Goal: Information Seeking & Learning: Learn about a topic

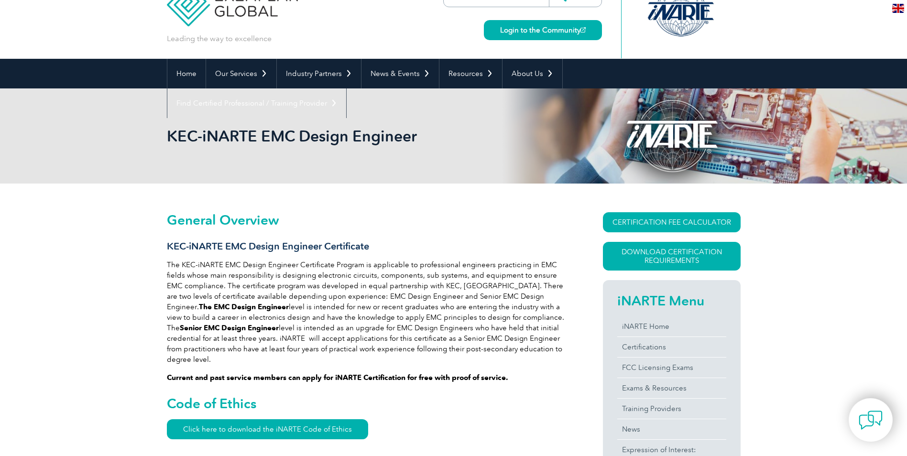
scroll to position [48, 0]
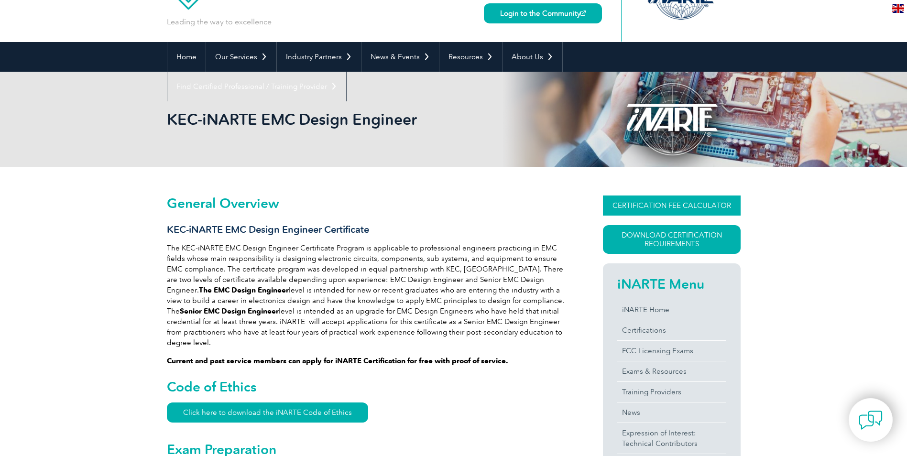
click at [656, 205] on link "CERTIFICATION FEE CALCULATOR" at bounding box center [672, 206] width 138 height 20
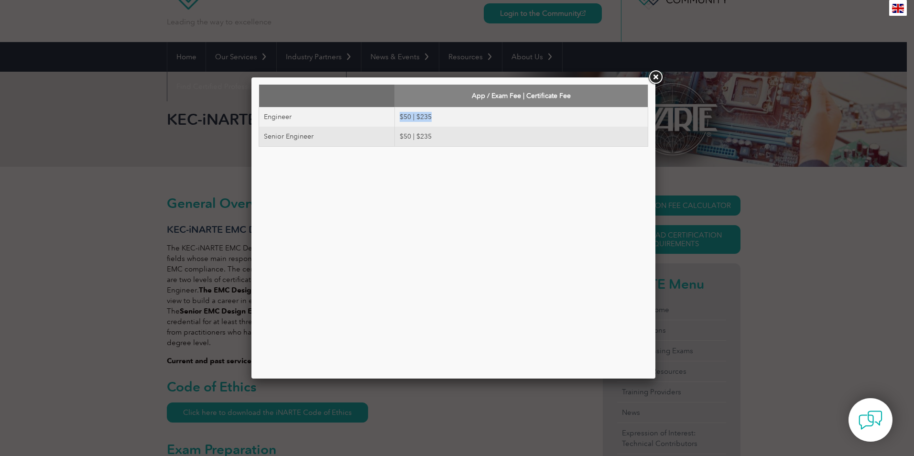
drag, startPoint x: 435, startPoint y: 118, endPoint x: 387, endPoint y: 118, distance: 47.3
click at [387, 118] on tr "Engineer $50 | $235" at bounding box center [453, 117] width 389 height 20
drag, startPoint x: 387, startPoint y: 118, endPoint x: 400, endPoint y: 139, distance: 24.3
click at [400, 139] on td "$50 | $235" at bounding box center [521, 137] width 253 height 20
click at [655, 71] on link at bounding box center [655, 77] width 17 height 17
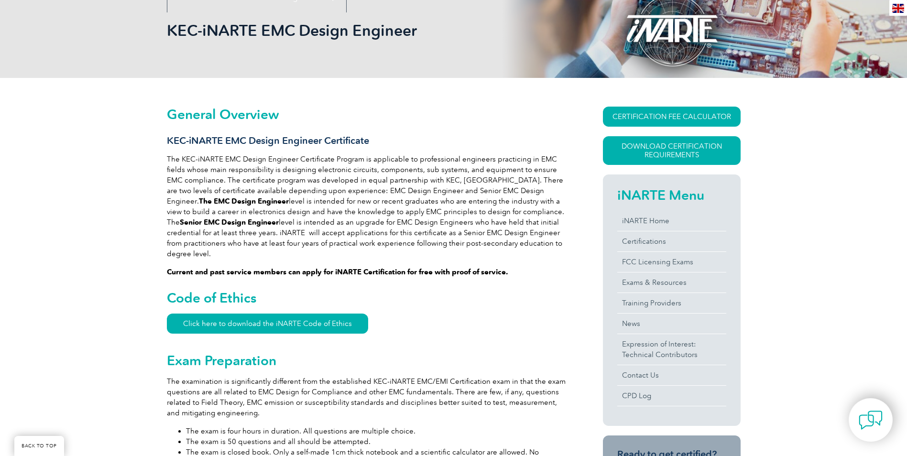
scroll to position [143, 0]
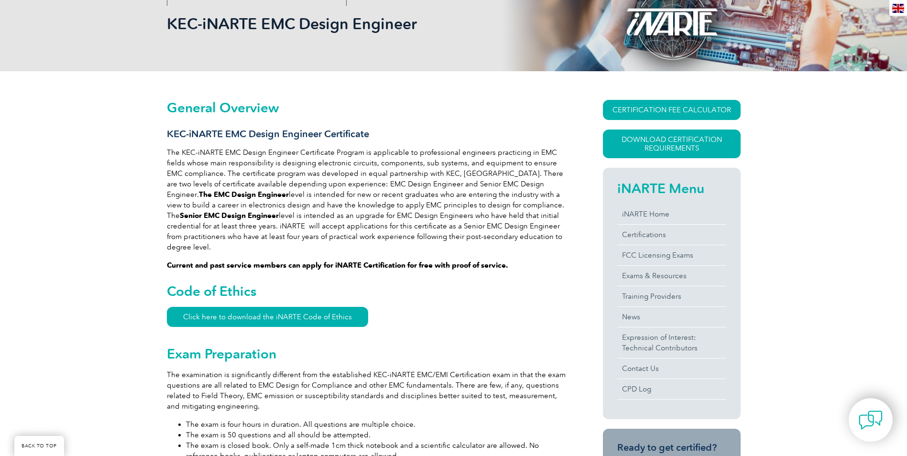
drag, startPoint x: 643, startPoint y: 254, endPoint x: 568, endPoint y: 283, distance: 80.2
click at [569, 283] on div "CERTIFICATION FEE CALCULATOR App / Exam Fee | Certificate Fee Engineer $50 | $2…" at bounding box center [655, 404] width 172 height 608
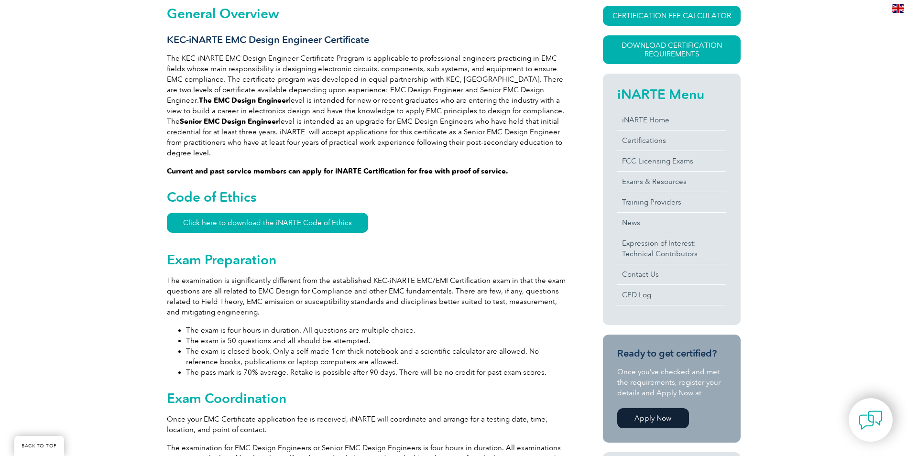
scroll to position [335, 0]
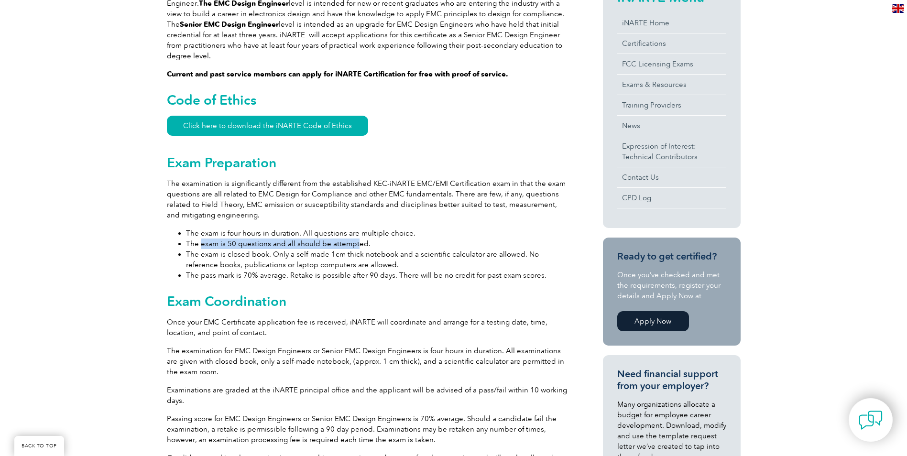
drag, startPoint x: 200, startPoint y: 234, endPoint x: 354, endPoint y: 238, distance: 154.0
click at [354, 239] on li "The exam is 50 questions and all should be attempted." at bounding box center [377, 244] width 383 height 11
drag, startPoint x: 354, startPoint y: 238, endPoint x: 254, endPoint y: 251, distance: 100.8
click at [254, 251] on li "The exam is closed book. Only a self-made 1cm thick notebook and a scientific c…" at bounding box center [377, 259] width 383 height 21
drag, startPoint x: 199, startPoint y: 245, endPoint x: 376, endPoint y: 249, distance: 177.0
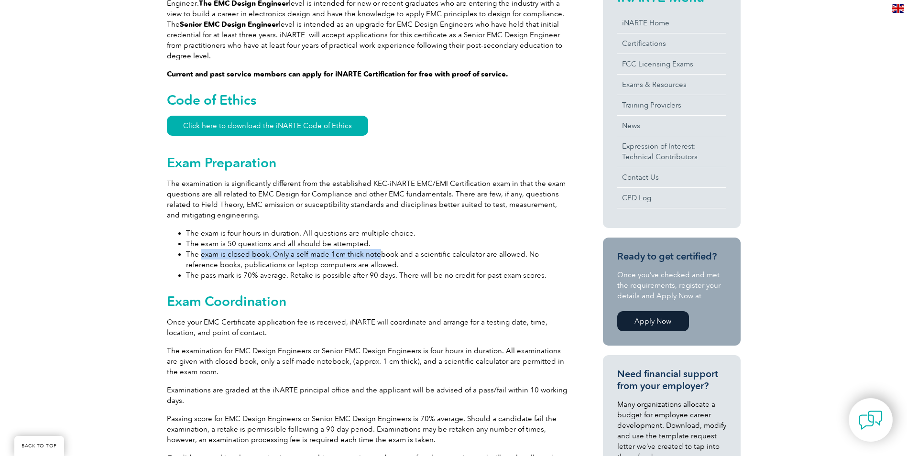
click at [376, 249] on li "The exam is closed book. Only a self-made 1cm thick notebook and a scientific c…" at bounding box center [377, 259] width 383 height 21
drag, startPoint x: 376, startPoint y: 249, endPoint x: 401, endPoint y: 258, distance: 26.9
click at [401, 258] on li "The exam is closed book. Only a self-made 1cm thick notebook and a scientific c…" at bounding box center [377, 259] width 383 height 21
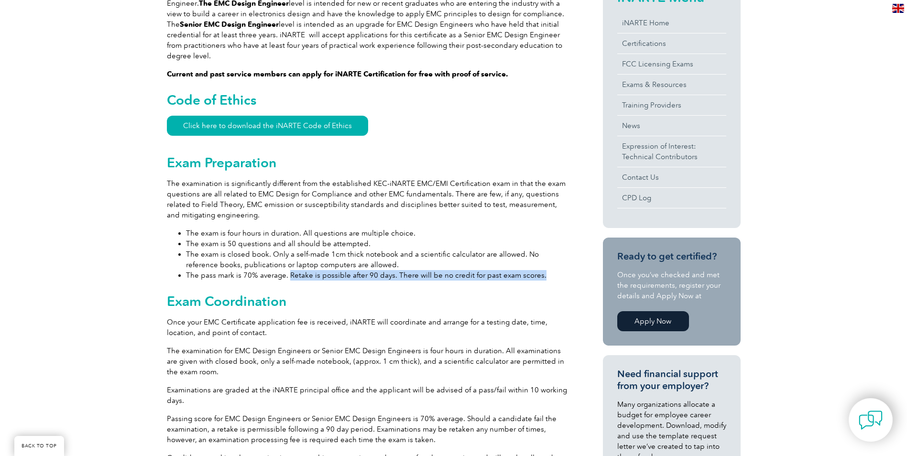
drag, startPoint x: 289, startPoint y: 266, endPoint x: 536, endPoint y: 269, distance: 246.8
click at [536, 270] on li "The pass mark is 70% average. Retake is possible after 90 days. There will be n…" at bounding box center [377, 275] width 383 height 11
drag, startPoint x: 536, startPoint y: 269, endPoint x: 474, endPoint y: 278, distance: 62.4
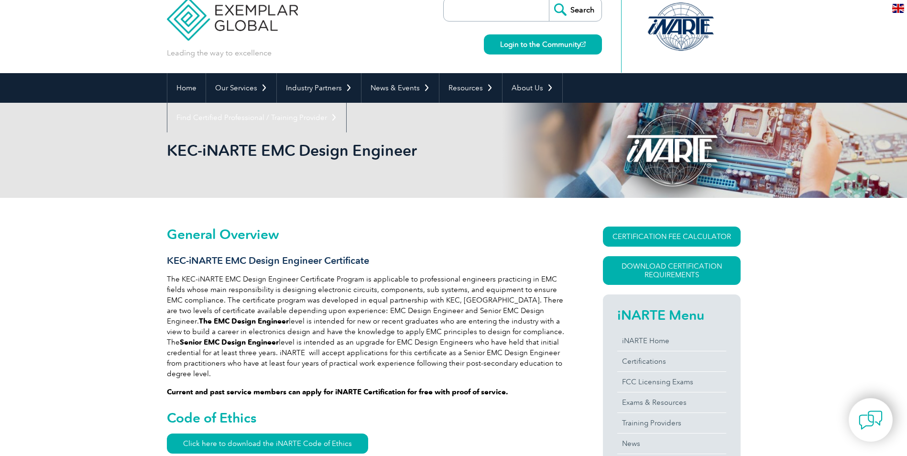
scroll to position [0, 0]
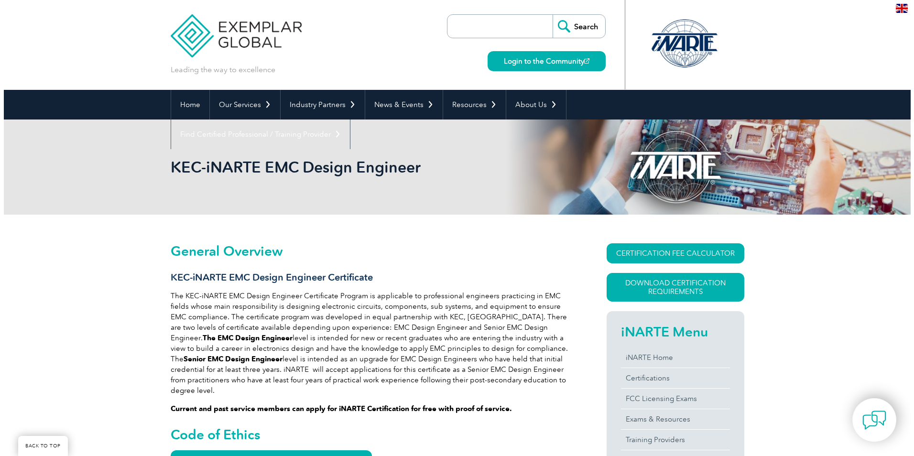
scroll to position [143, 0]
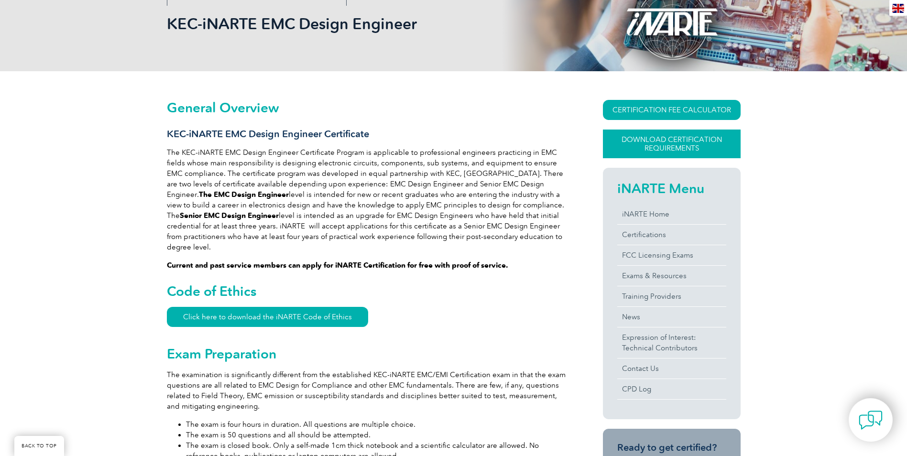
click at [666, 141] on link "Download Certification Requirements" at bounding box center [672, 144] width 138 height 29
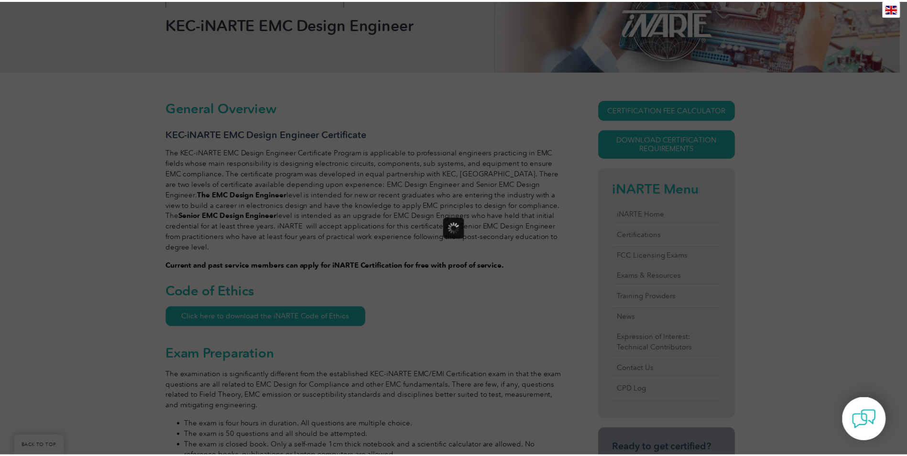
scroll to position [0, 0]
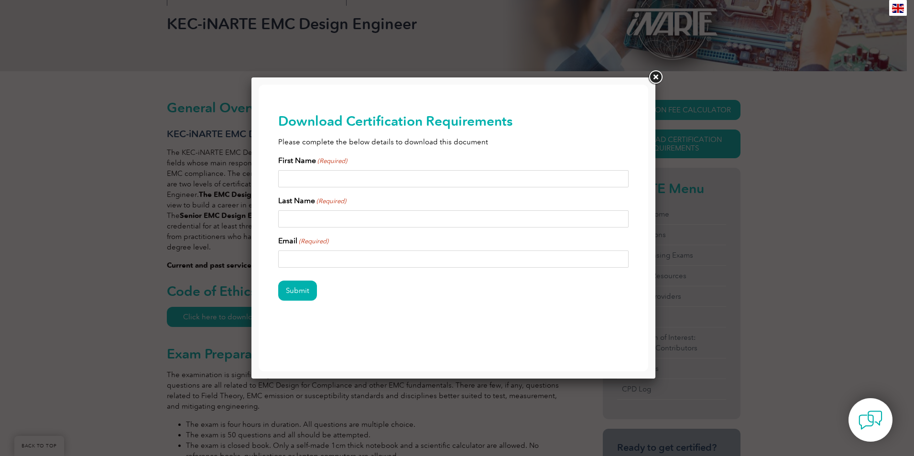
click at [323, 178] on input "First Name (Required)" at bounding box center [453, 178] width 351 height 17
type input "[PERSON_NAME]"
type input "Rackham"
drag, startPoint x: 379, startPoint y: 261, endPoint x: 277, endPoint y: 263, distance: 101.9
click at [277, 263] on div "Download Certification Requirements Please complete the below details to downlo…" at bounding box center [454, 222] width 390 height 275
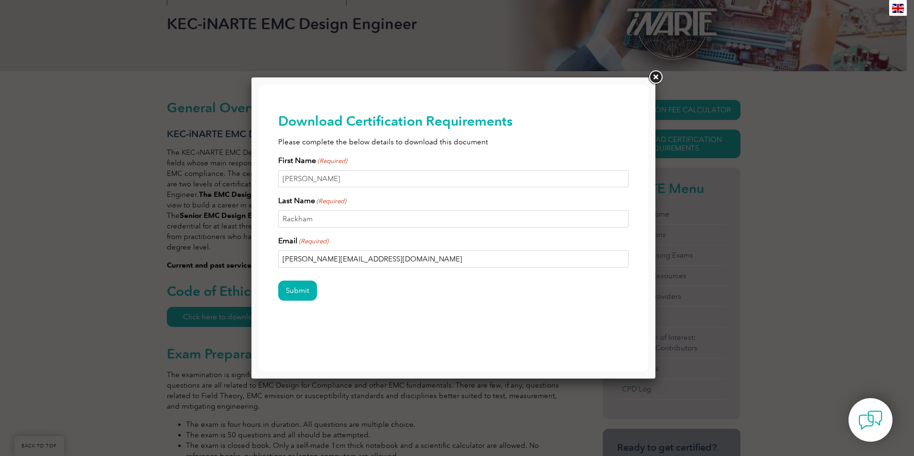
click at [381, 259] on input "[PERSON_NAME][EMAIL_ADDRESS][DOMAIN_NAME]" at bounding box center [453, 259] width 351 height 17
type input "[PERSON_NAME][EMAIL_ADDRESS][DOMAIN_NAME]"
click at [293, 290] on input "Submit" at bounding box center [297, 291] width 39 height 20
click at [659, 78] on link at bounding box center [655, 77] width 17 height 17
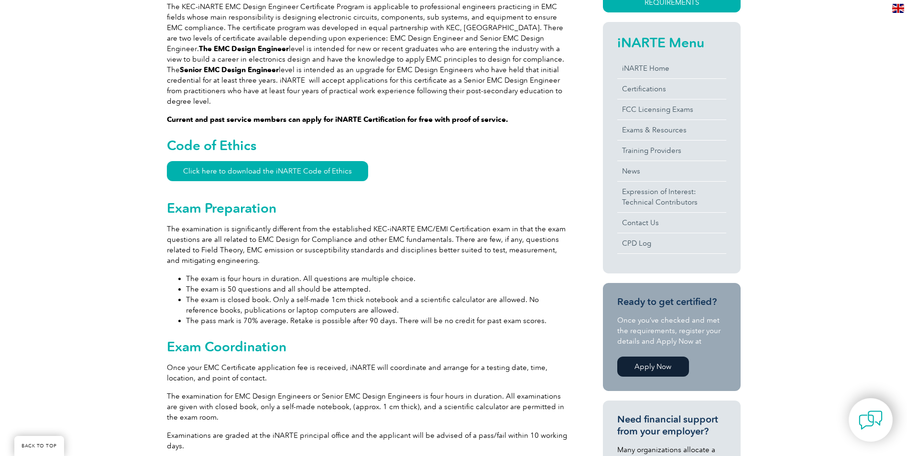
scroll to position [213, 0]
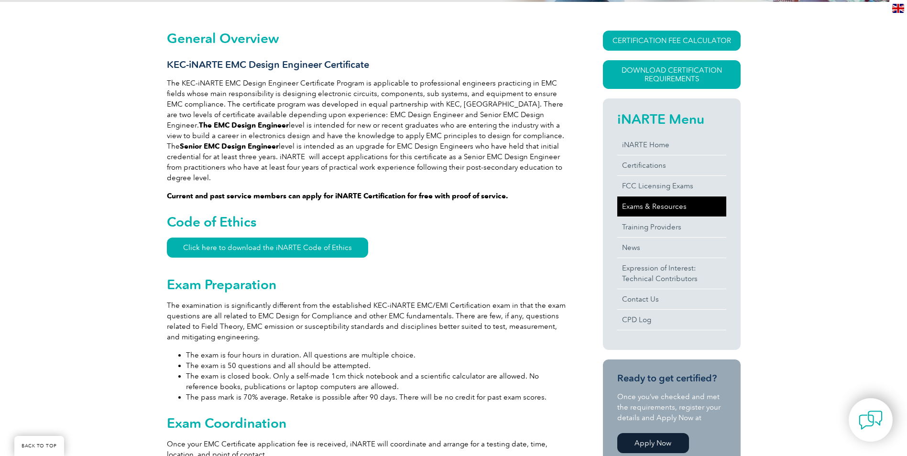
click at [651, 206] on link "Exams & Resources" at bounding box center [671, 207] width 109 height 20
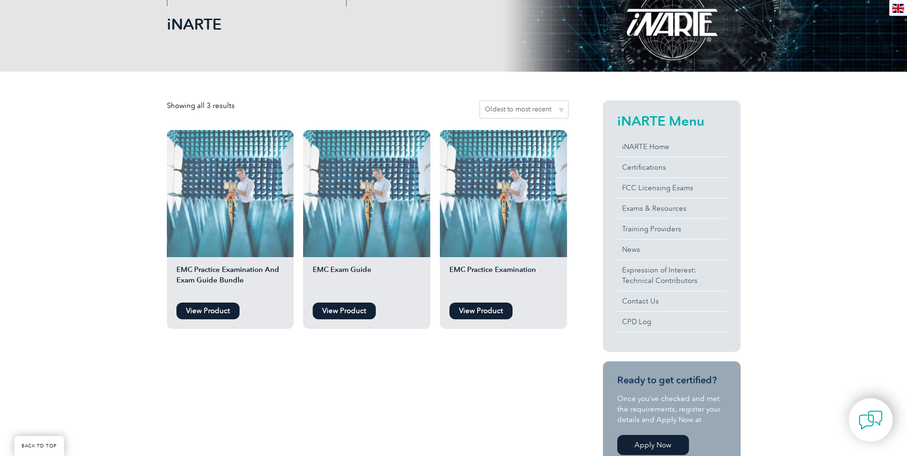
scroll to position [143, 0]
click at [209, 312] on link "View Product" at bounding box center [207, 310] width 63 height 17
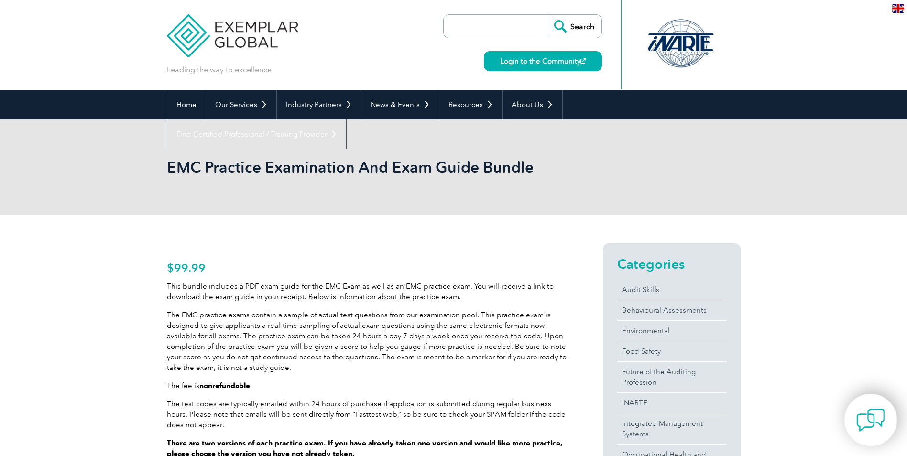
click at [866, 411] on img at bounding box center [870, 420] width 29 height 29
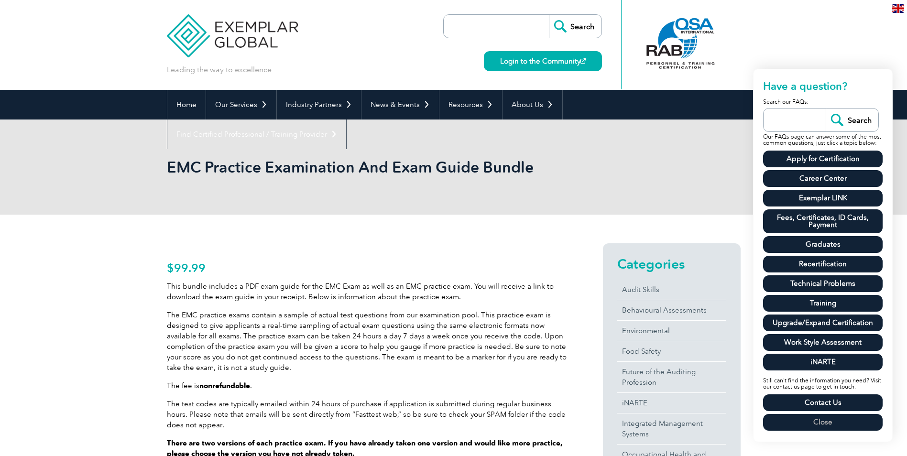
click at [801, 224] on link "Fees, Certificates, ID Cards, Payment" at bounding box center [823, 221] width 120 height 24
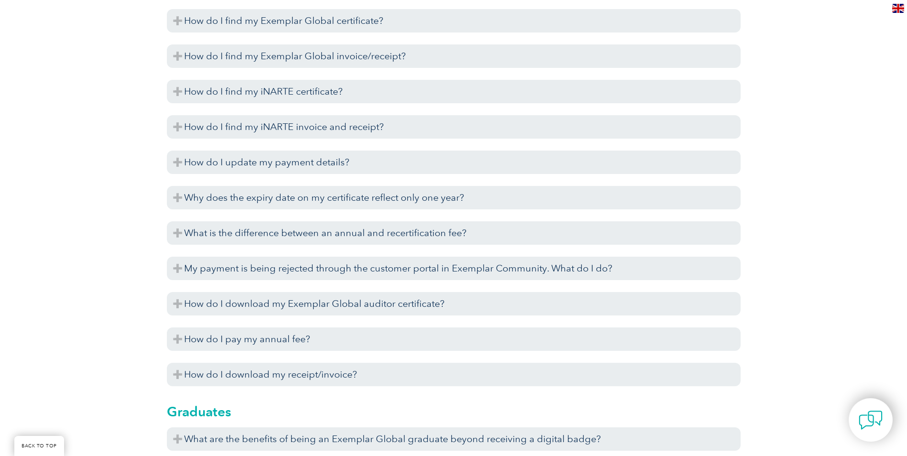
scroll to position [2325, 0]
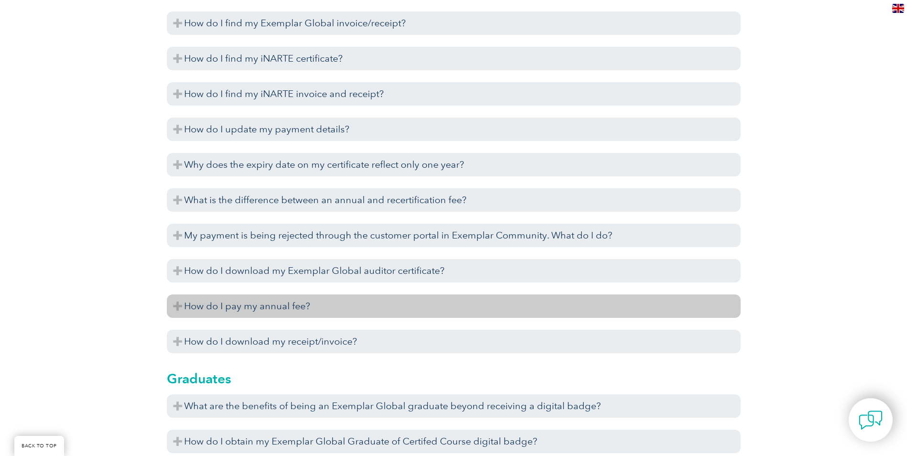
click at [191, 308] on h3 "How do I pay my annual fee?" at bounding box center [454, 306] width 574 height 23
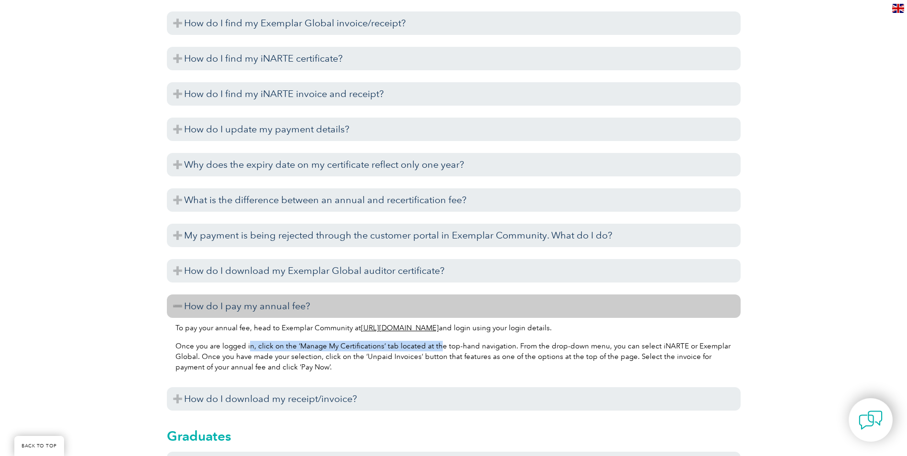
drag, startPoint x: 250, startPoint y: 347, endPoint x: 438, endPoint y: 345, distance: 188.4
click at [438, 345] on p "Once you are logged in, click on the ‘Manage My Certifications’ tab located at …" at bounding box center [454, 357] width 557 height 32
drag, startPoint x: 438, startPoint y: 345, endPoint x: 307, endPoint y: 366, distance: 132.7
click at [307, 366] on p "Once you are logged in, click on the ‘Manage My Certifications’ tab located at …" at bounding box center [454, 357] width 557 height 32
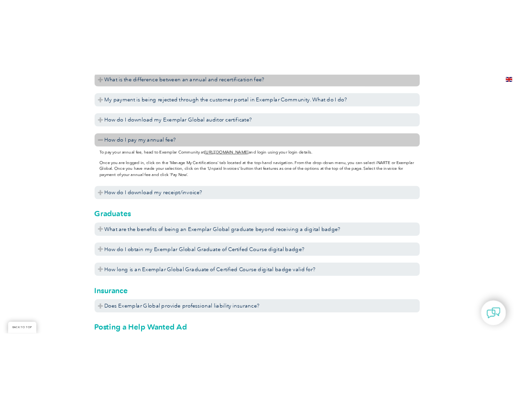
scroll to position [2525, 0]
